Goal: Transaction & Acquisition: Obtain resource

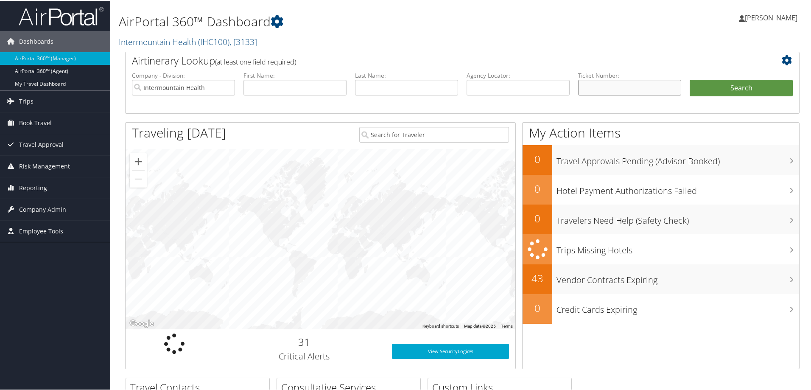
click at [589, 88] on input "text" at bounding box center [629, 87] width 103 height 16
paste input "0067310616120"
type input "0067310616120"
click at [718, 90] on button "Search" at bounding box center [741, 87] width 103 height 17
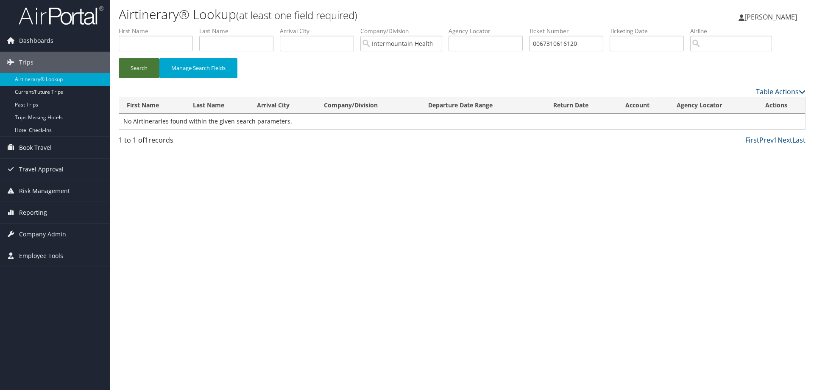
click at [144, 67] on button "Search" at bounding box center [139, 68] width 41 height 20
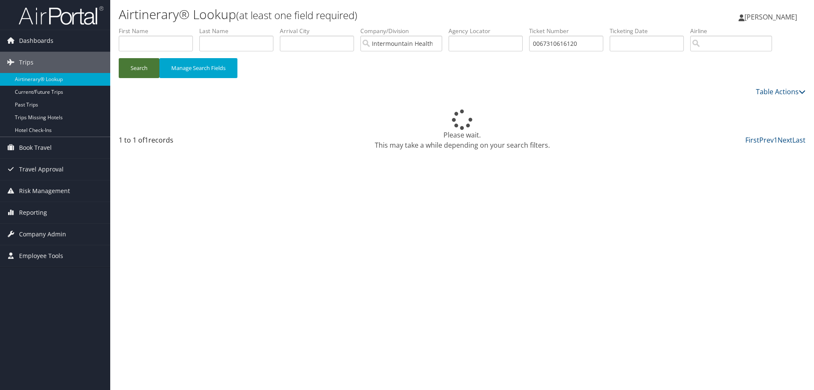
click at [144, 67] on button "Search" at bounding box center [139, 68] width 41 height 20
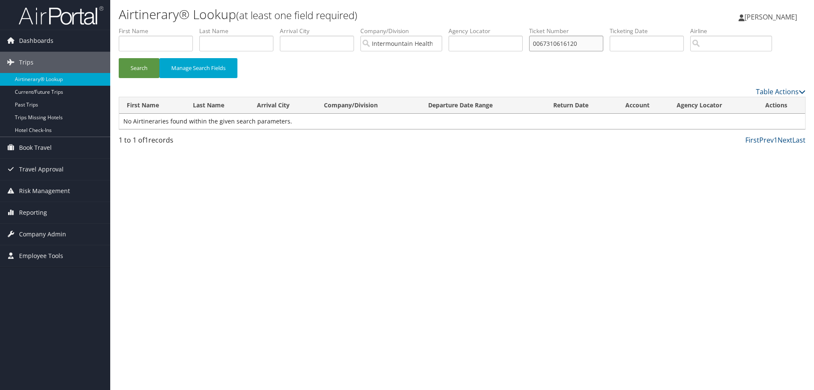
drag, startPoint x: 590, startPoint y: 44, endPoint x: 539, endPoint y: 46, distance: 50.9
click at [539, 46] on input "0067310616120" at bounding box center [566, 44] width 74 height 16
click at [480, 45] on input "text" at bounding box center [486, 44] width 74 height 16
paste input "D7SC19"
type input "D7SC19"
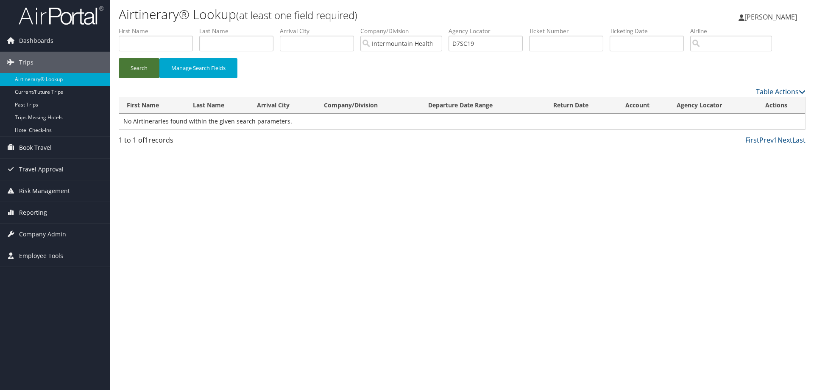
click at [143, 72] on button "Search" at bounding box center [139, 68] width 41 height 20
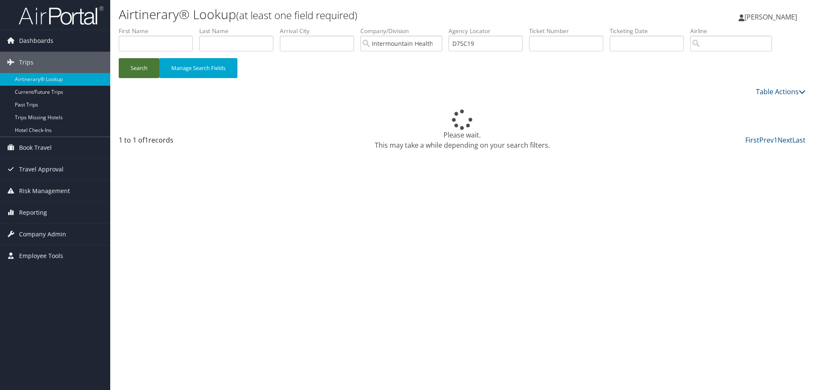
click at [143, 72] on button "Search" at bounding box center [139, 68] width 41 height 20
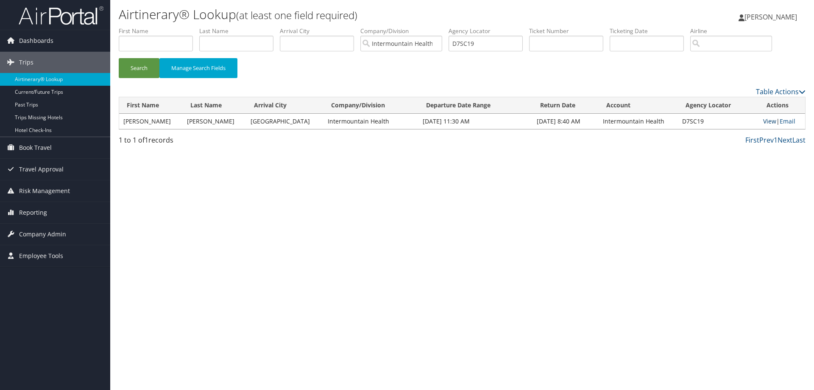
click at [764, 122] on link "View" at bounding box center [769, 121] width 13 height 8
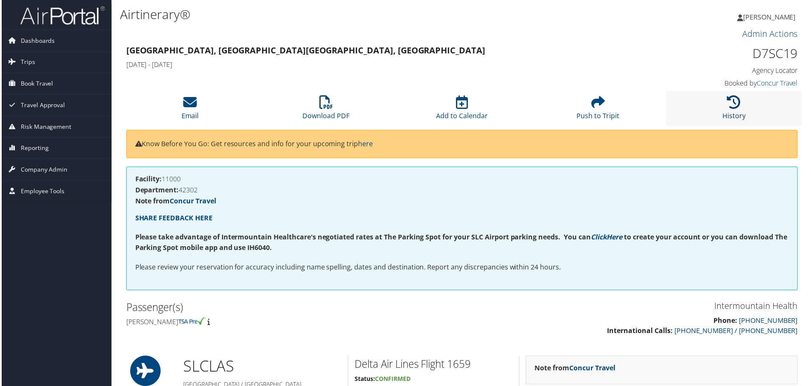
click at [728, 117] on link "History" at bounding box center [735, 111] width 23 height 20
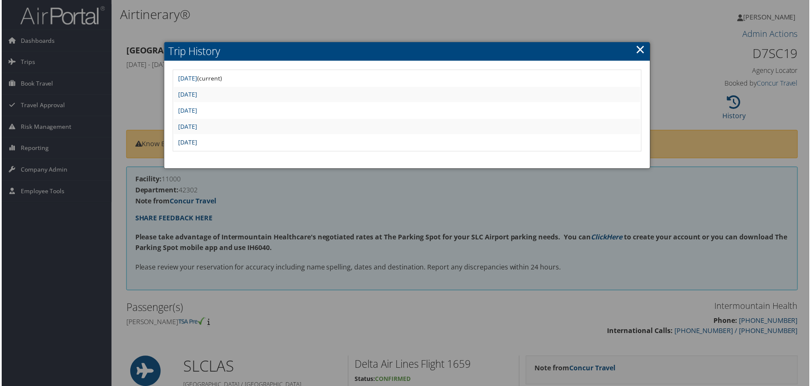
click at [196, 143] on link "Thu Aug 28 15:06:44 MDT 2025" at bounding box center [186, 143] width 19 height 8
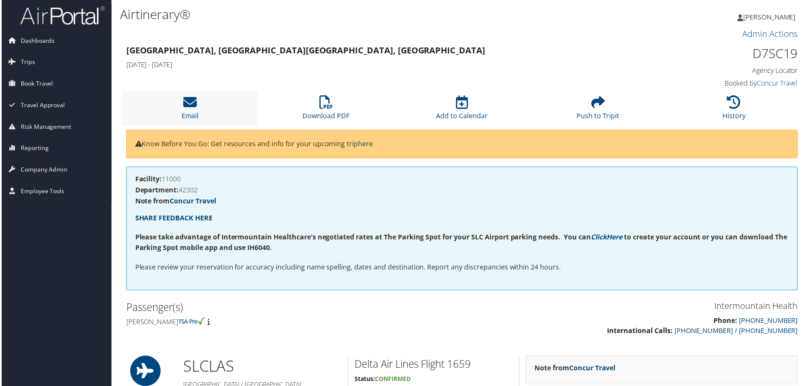
click at [192, 110] on li "Email" at bounding box center [189, 109] width 137 height 34
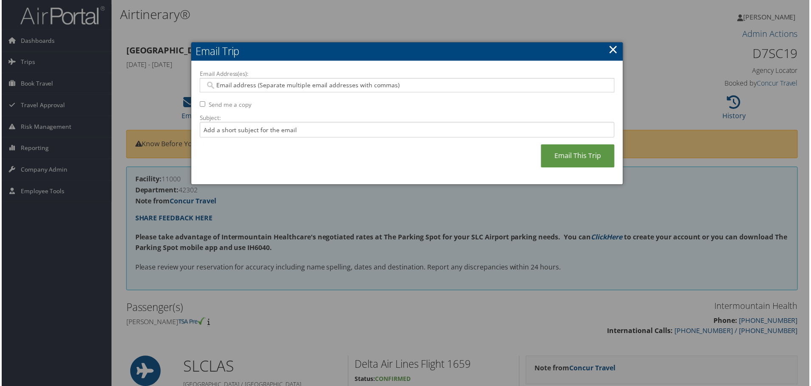
click at [218, 87] on input "Email Address(es):" at bounding box center [406, 85] width 405 height 8
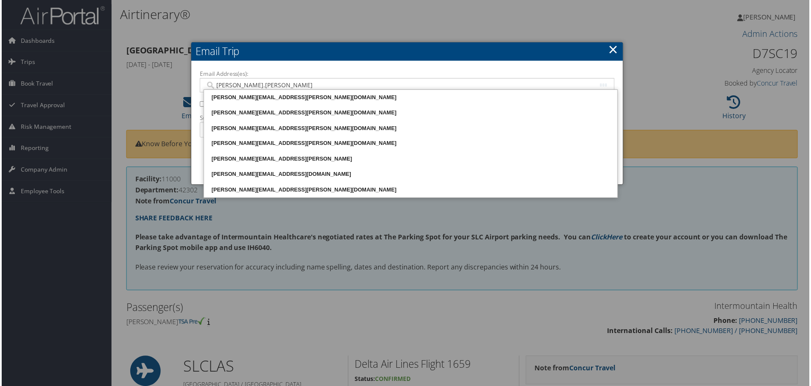
type input "[PERSON_NAME].[PERSON_NAME]@"
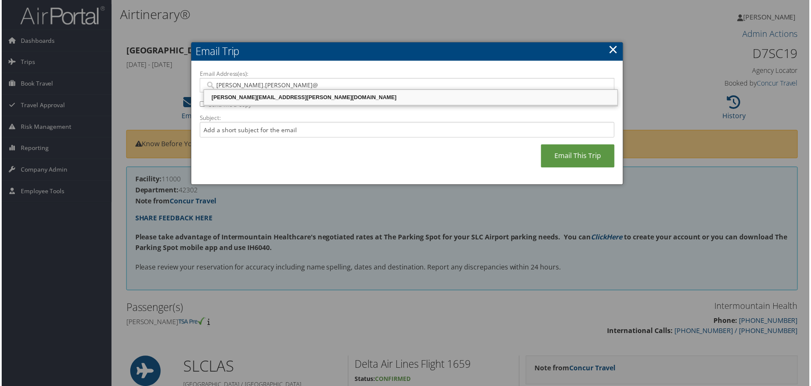
click at [255, 95] on div "[PERSON_NAME][EMAIL_ADDRESS][PERSON_NAME][DOMAIN_NAME]" at bounding box center [410, 98] width 413 height 8
type input "[PERSON_NAME][EMAIL_ADDRESS][PERSON_NAME][DOMAIN_NAME]"
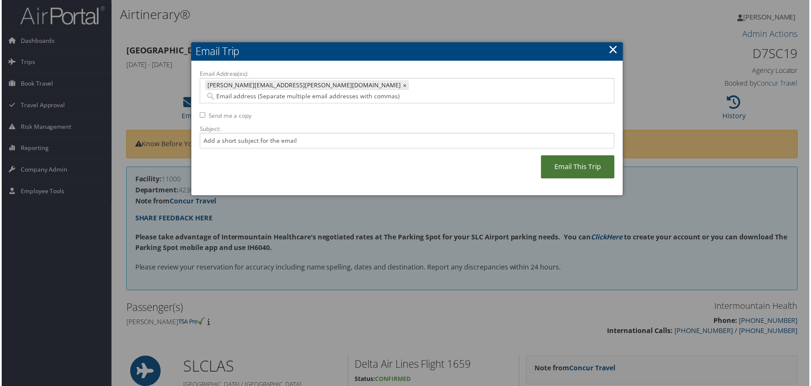
click at [577, 160] on link "Email This Trip" at bounding box center [579, 167] width 74 height 23
